Goal: Task Accomplishment & Management: Manage account settings

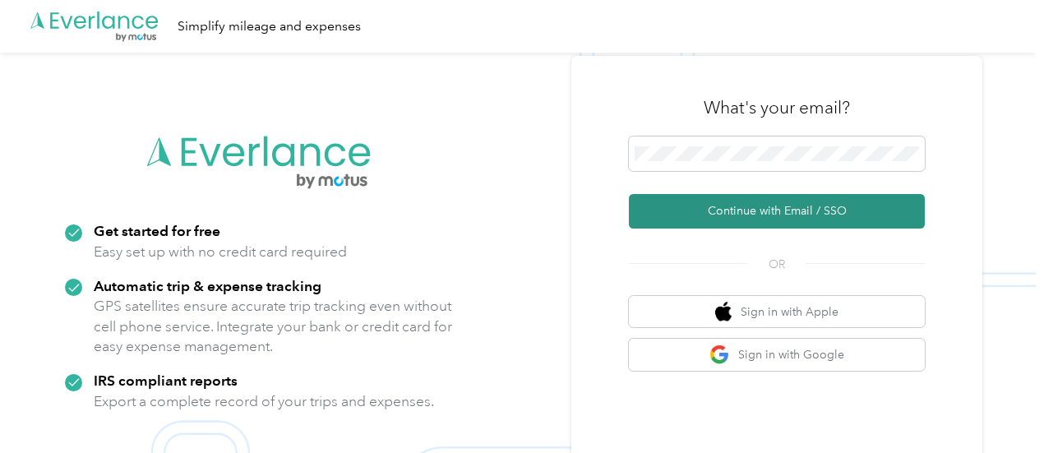
click at [749, 206] on button "Continue with Email / SSO" at bounding box center [777, 211] width 296 height 35
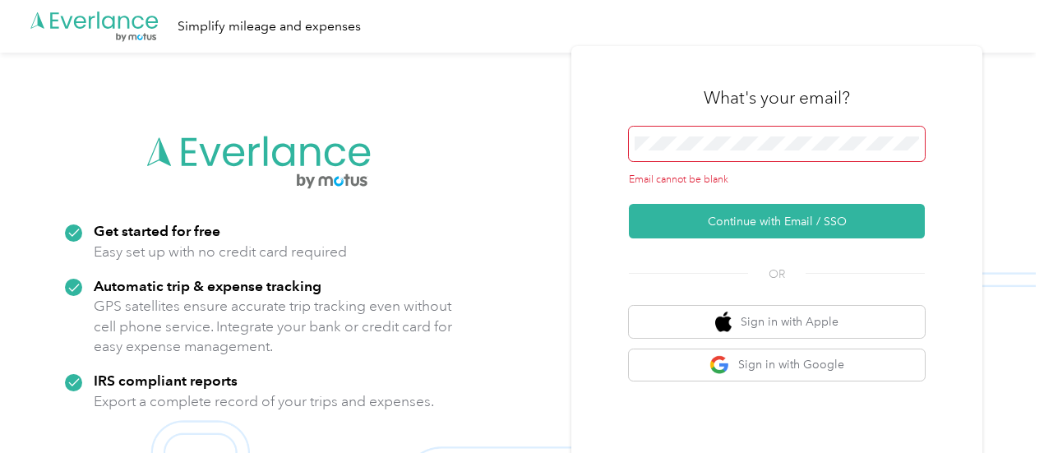
click at [732, 159] on span at bounding box center [777, 144] width 296 height 35
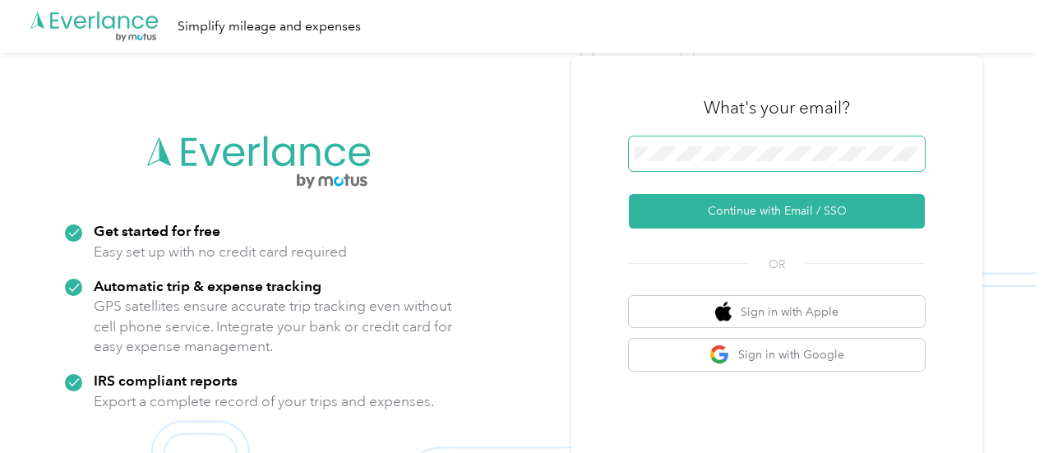
click at [629, 194] on button "Continue with Email / SSO" at bounding box center [777, 211] width 296 height 35
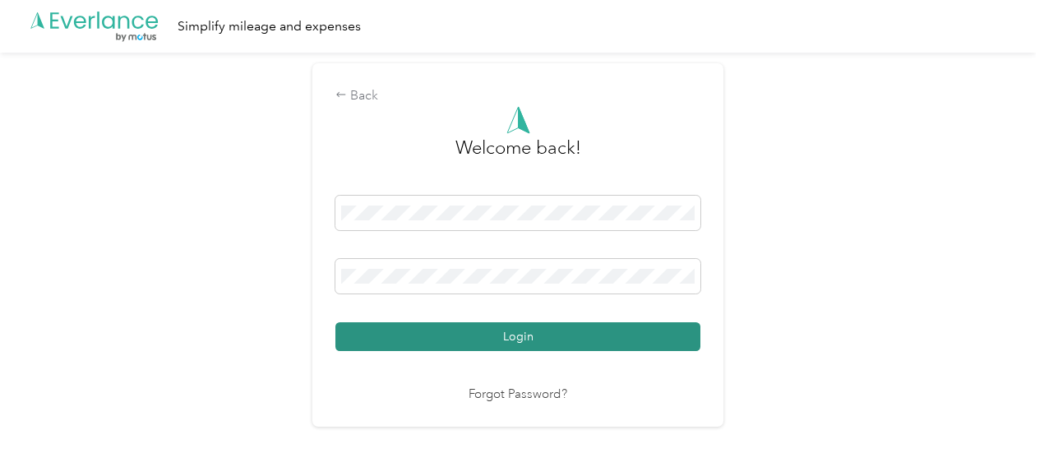
click at [556, 336] on button "Login" at bounding box center [517, 336] width 365 height 29
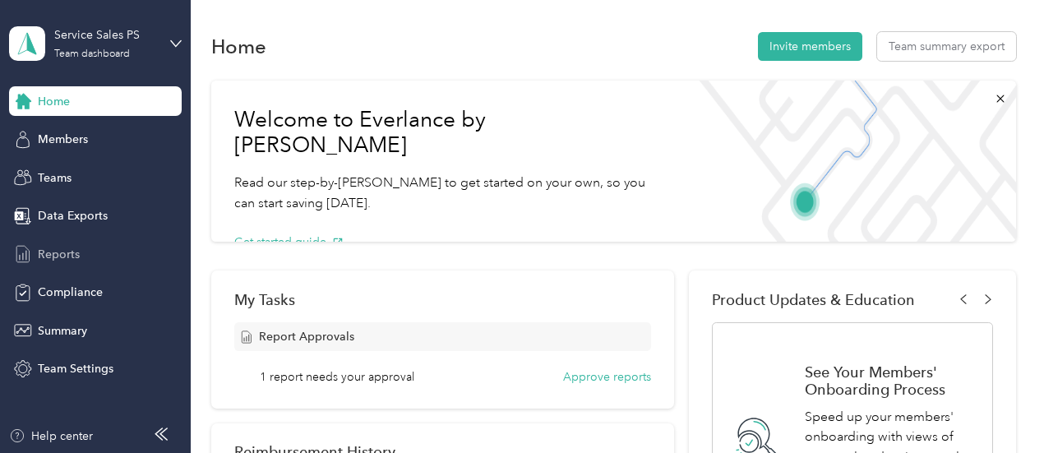
click at [71, 260] on span "Reports" at bounding box center [59, 254] width 42 height 17
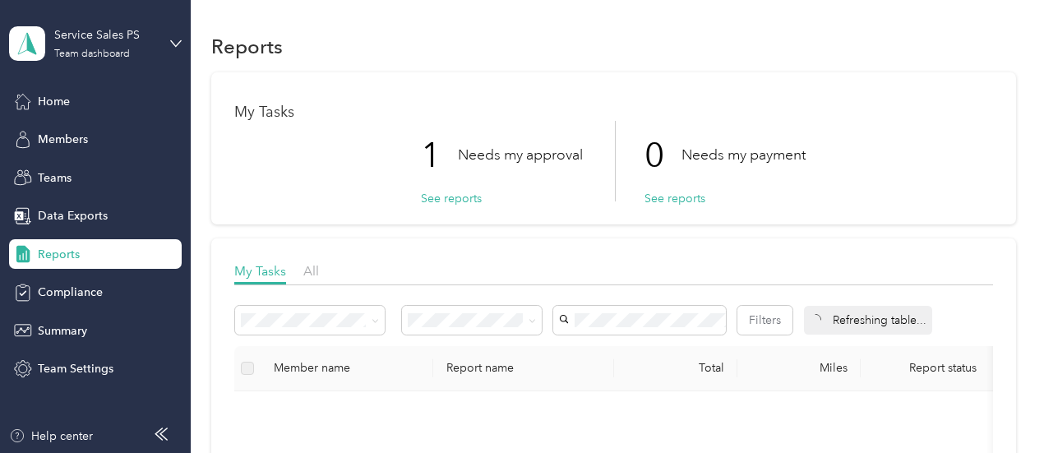
click at [486, 155] on p "Needs my approval" at bounding box center [520, 155] width 125 height 21
click at [434, 194] on button "See reports" at bounding box center [451, 198] width 61 height 17
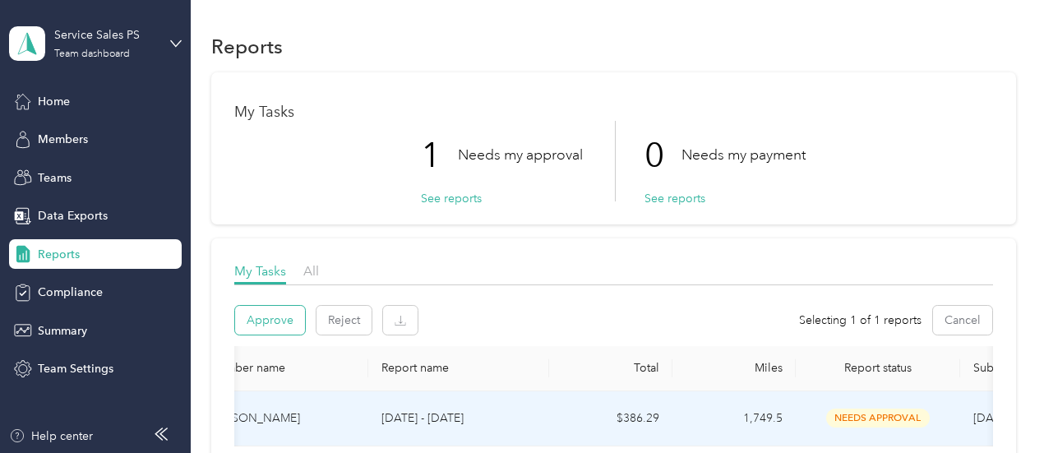
click at [289, 317] on button "Approve" at bounding box center [270, 320] width 70 height 29
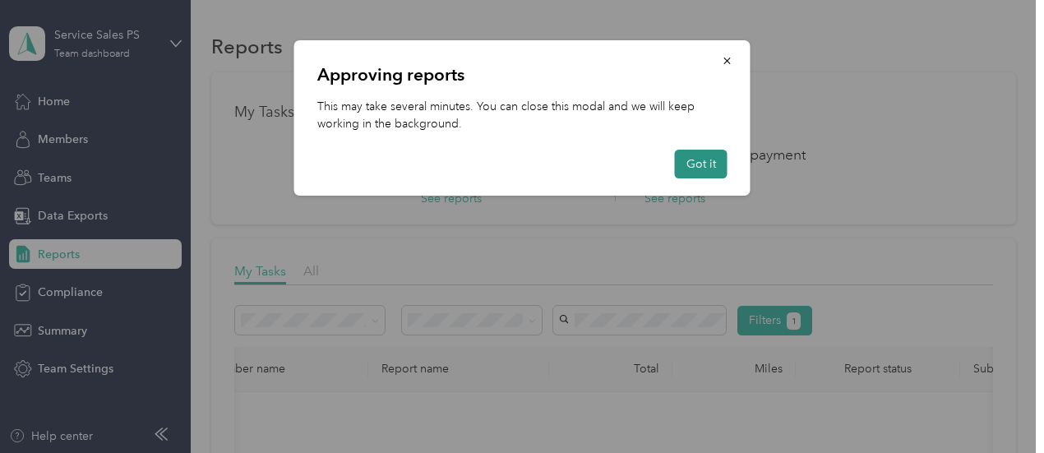
click at [707, 159] on button "Got it" at bounding box center [701, 164] width 53 height 29
